Goal: Task Accomplishment & Management: Manage account settings

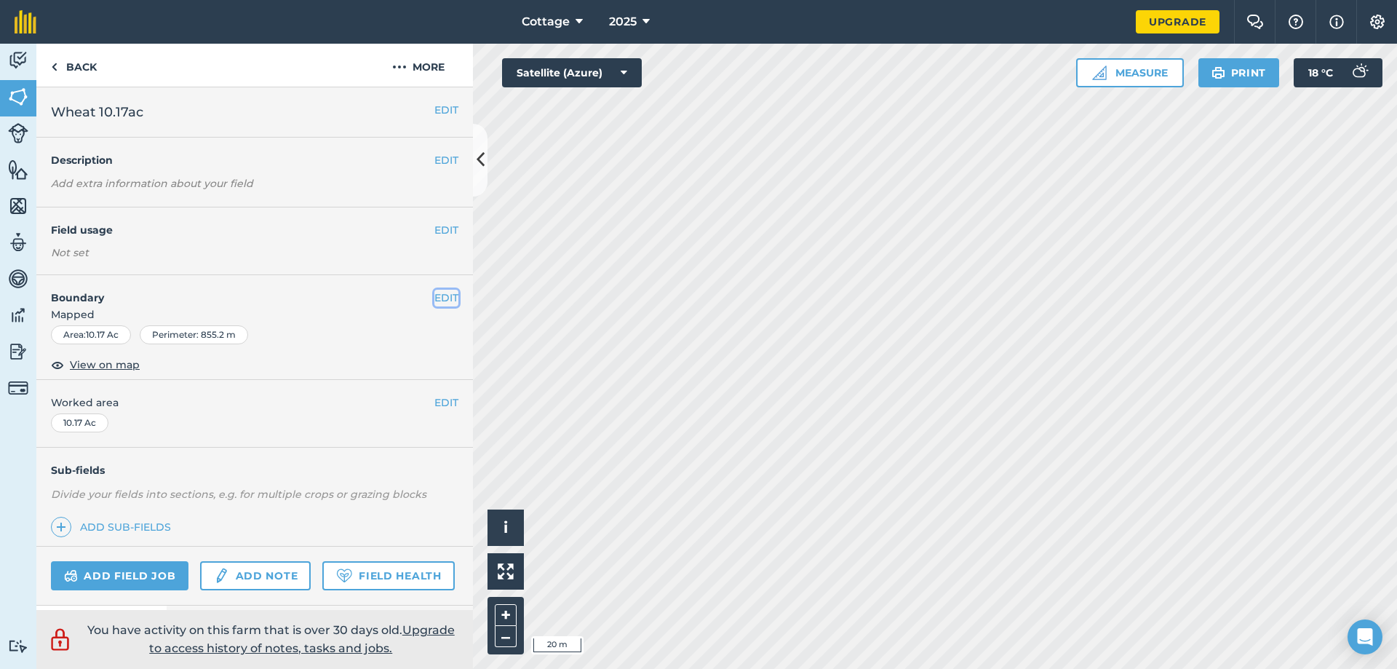
click at [435, 296] on button "EDIT" at bounding box center [447, 298] width 24 height 16
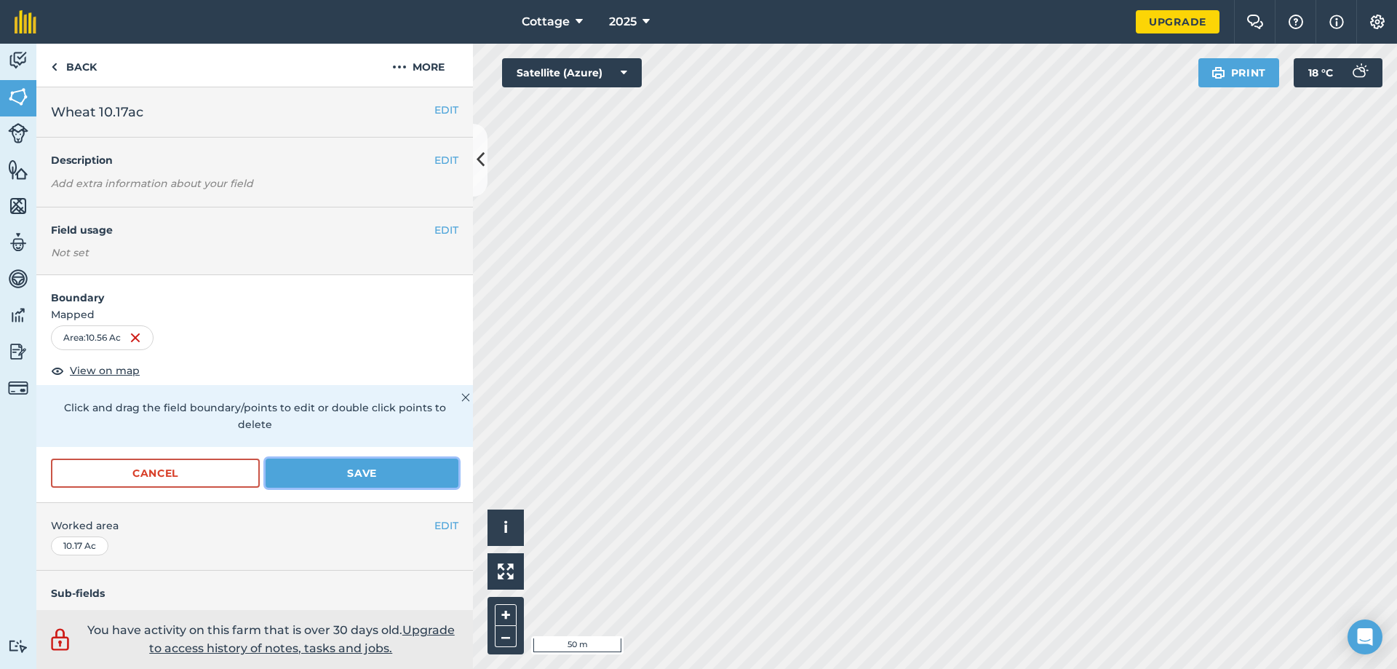
click at [365, 477] on button "Save" at bounding box center [362, 473] width 193 height 29
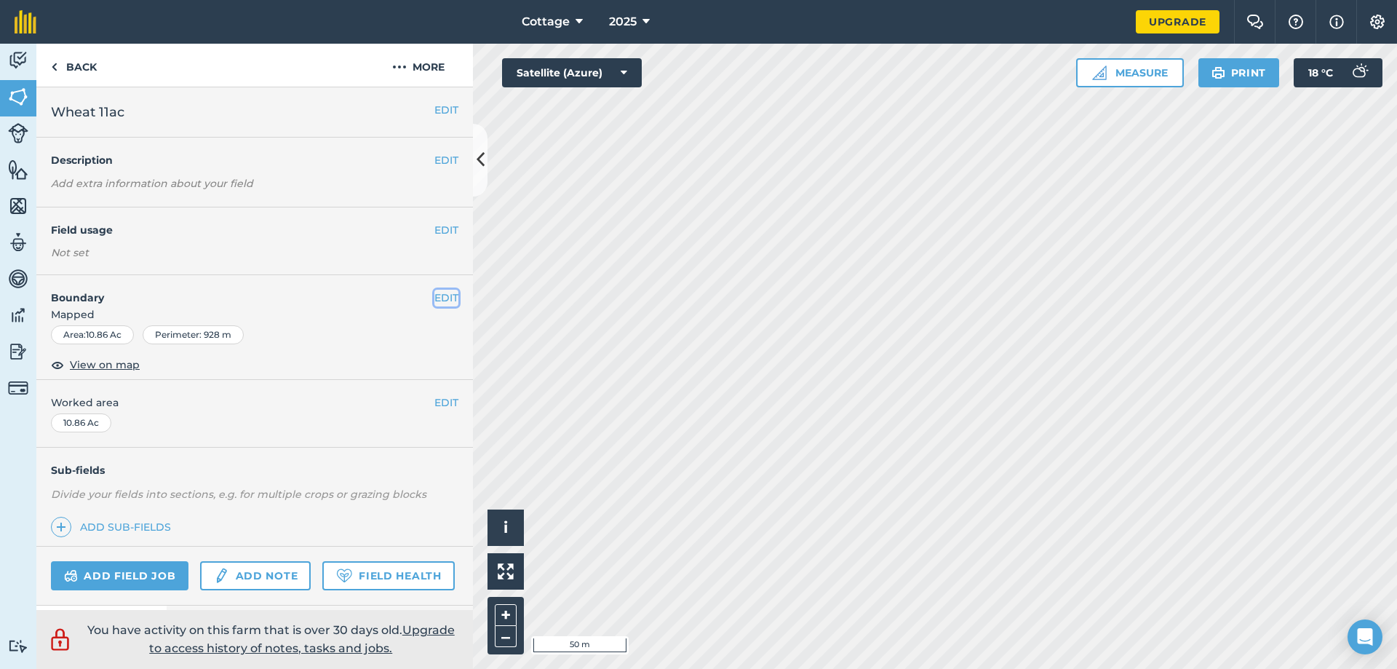
click at [436, 300] on button "EDIT" at bounding box center [447, 298] width 24 height 16
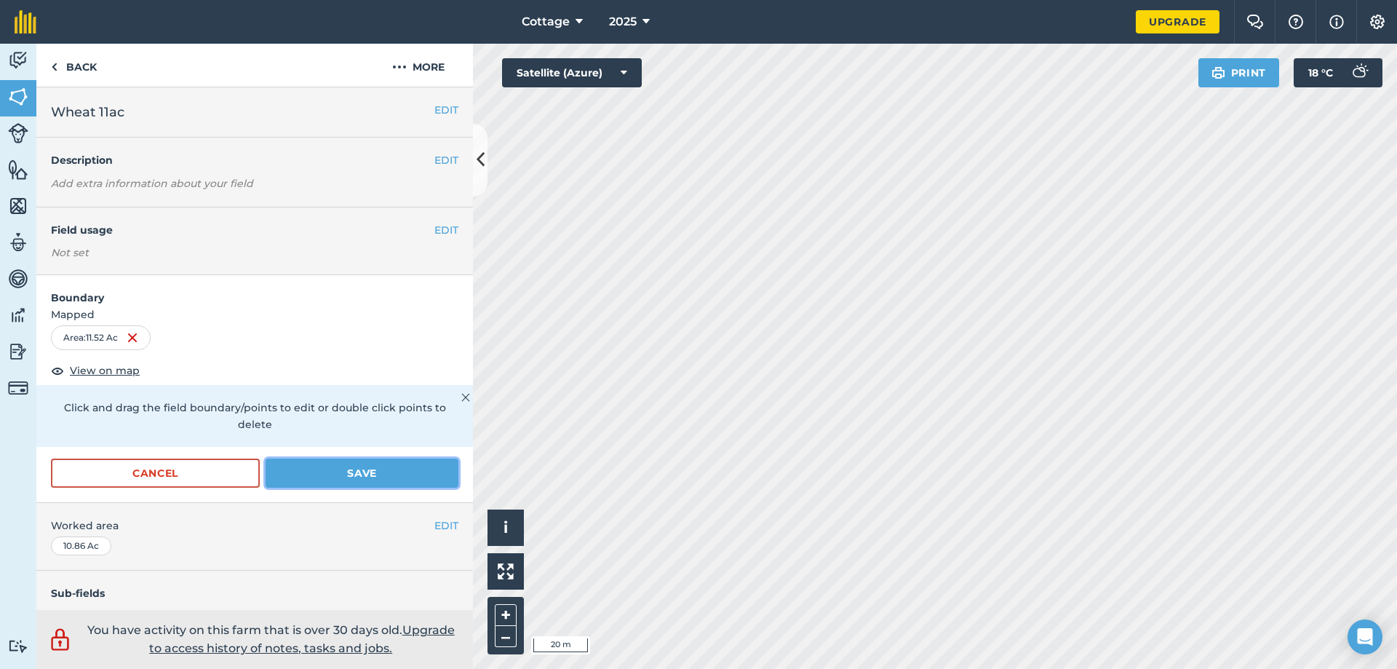
click at [397, 466] on button "Save" at bounding box center [362, 473] width 193 height 29
